Goal: Transaction & Acquisition: Download file/media

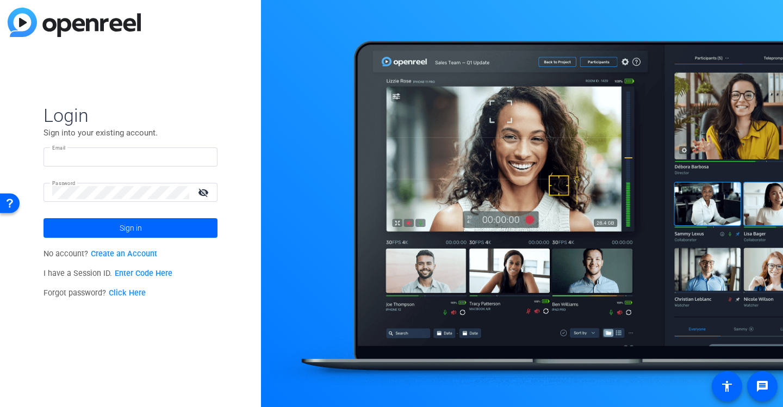
type input "[EMAIL_ADDRESS][DOMAIN_NAME]"
drag, startPoint x: 166, startPoint y: 158, endPoint x: 39, endPoint y: 154, distance: 127.3
click at [39, 154] on div "Login Sign into your existing account. Email [EMAIL_ADDRESS][DOMAIN_NAME] Passw…" at bounding box center [130, 203] width 261 height 407
click at [204, 191] on mat-icon "visibility_off" at bounding box center [204, 192] width 26 height 16
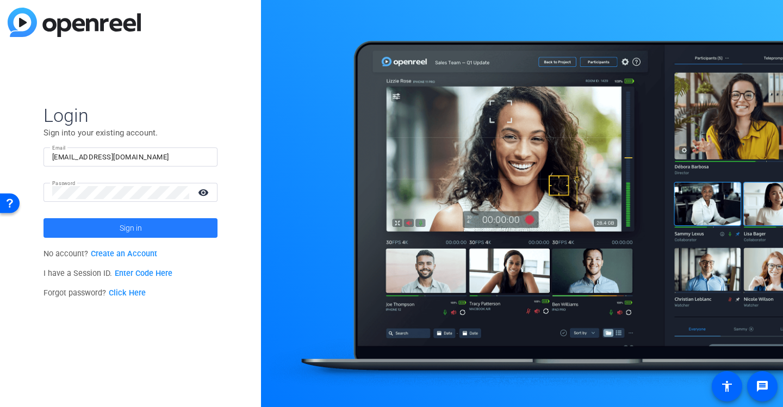
click at [151, 232] on span at bounding box center [131, 228] width 174 height 26
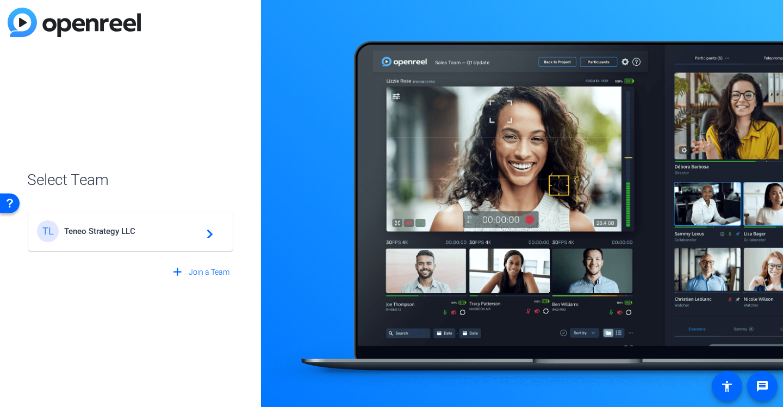
click at [170, 235] on div "TL Teneo Strategy LLC navigate_next" at bounding box center [130, 231] width 187 height 22
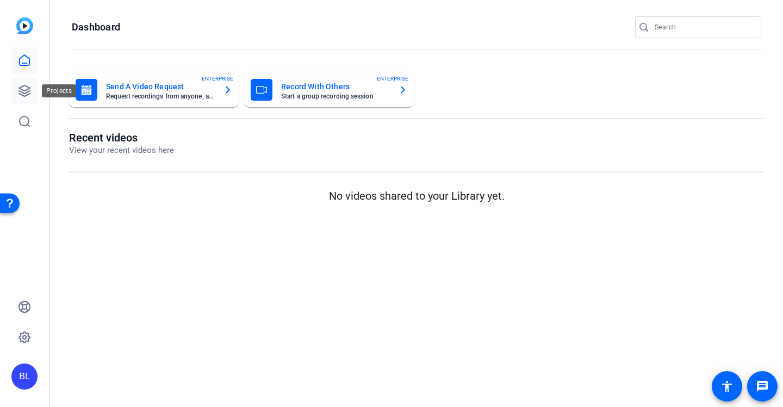
click at [21, 95] on icon at bounding box center [24, 90] width 11 height 11
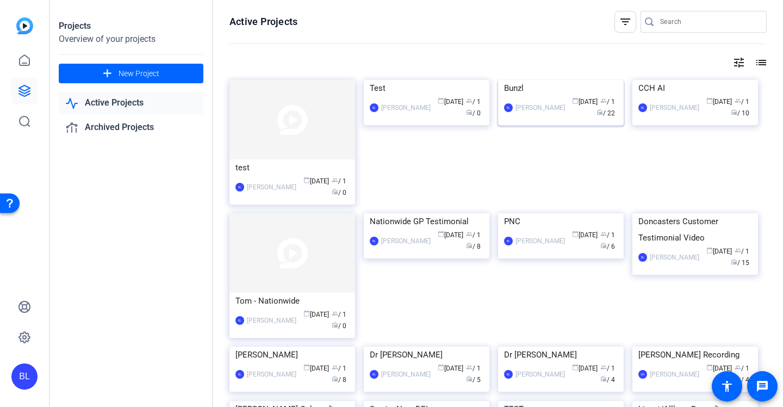
click at [532, 96] on div "Bunzl" at bounding box center [561, 88] width 114 height 16
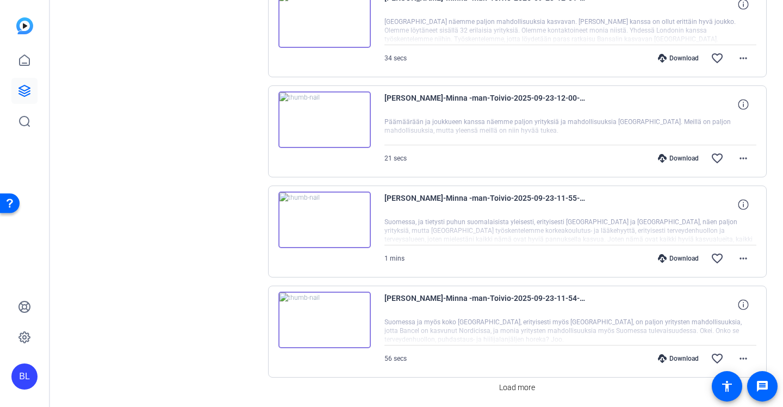
scroll to position [775, 0]
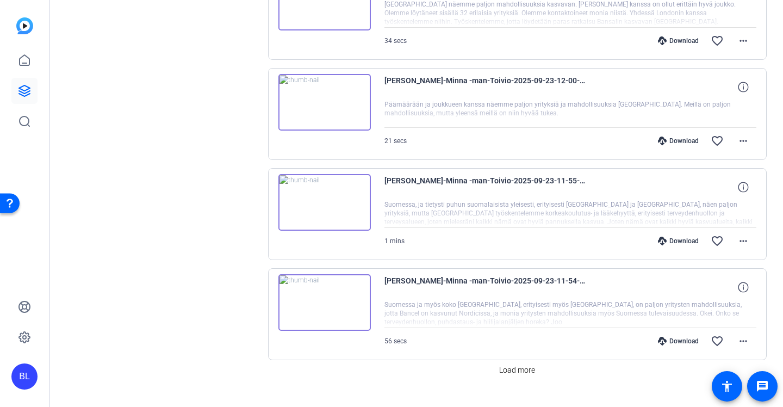
click at [667, 144] on icon at bounding box center [662, 141] width 9 height 9
click at [745, 143] on mat-icon "more_horiz" at bounding box center [743, 140] width 13 height 13
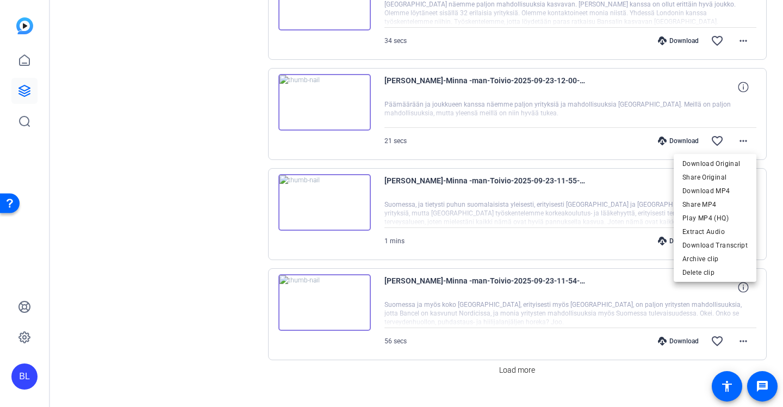
click at [148, 231] on div at bounding box center [391, 203] width 783 height 407
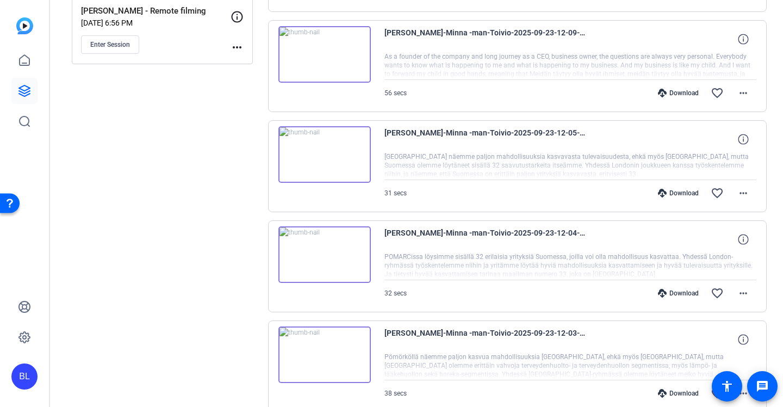
scroll to position [0, 0]
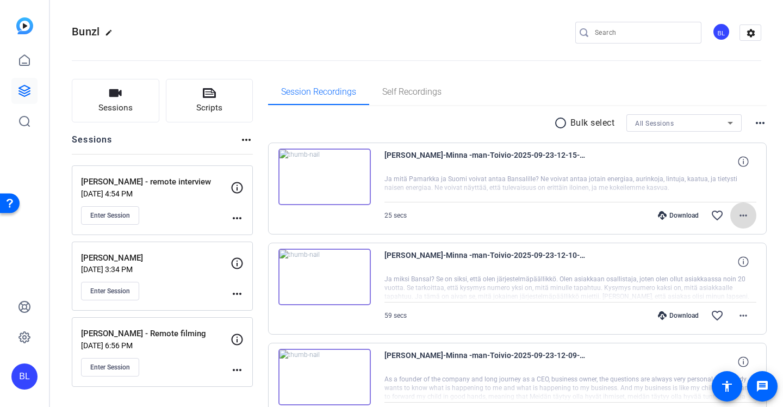
click at [743, 218] on mat-icon "more_horiz" at bounding box center [743, 215] width 13 height 13
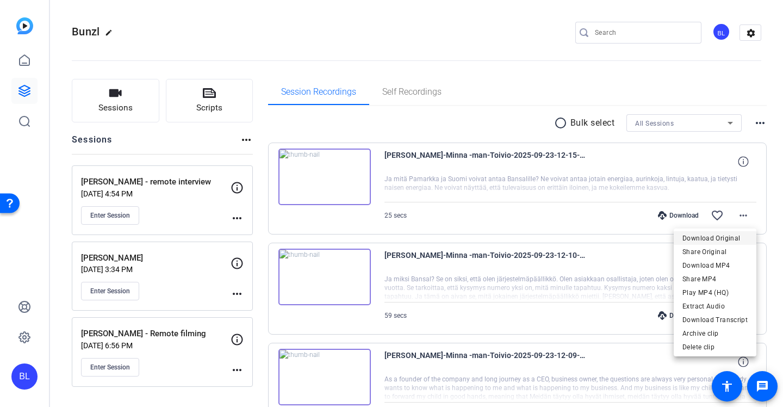
click at [717, 237] on span "Download Original" at bounding box center [715, 238] width 65 height 13
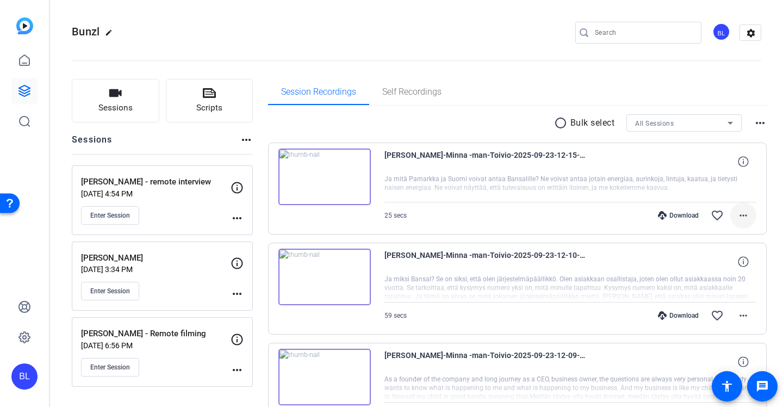
click at [746, 210] on mat-icon "more_horiz" at bounding box center [743, 215] width 13 height 13
